Goal: Task Accomplishment & Management: Manage account settings

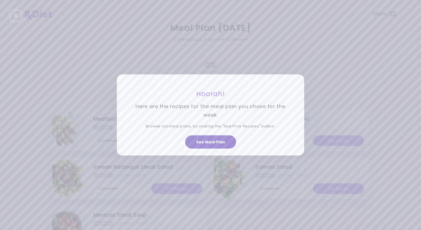
click at [208, 140] on button "See Meal Plan" at bounding box center [210, 141] width 51 height 13
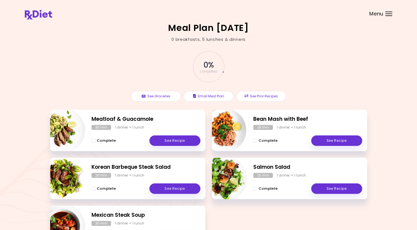
click at [390, 14] on div at bounding box center [388, 14] width 7 height 1
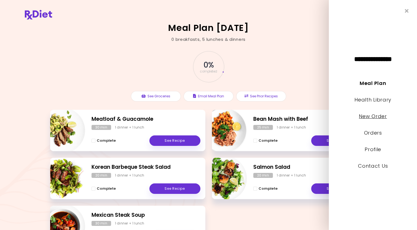
click at [375, 117] on link "New Order" at bounding box center [373, 116] width 28 height 7
